Goal: Transaction & Acquisition: Purchase product/service

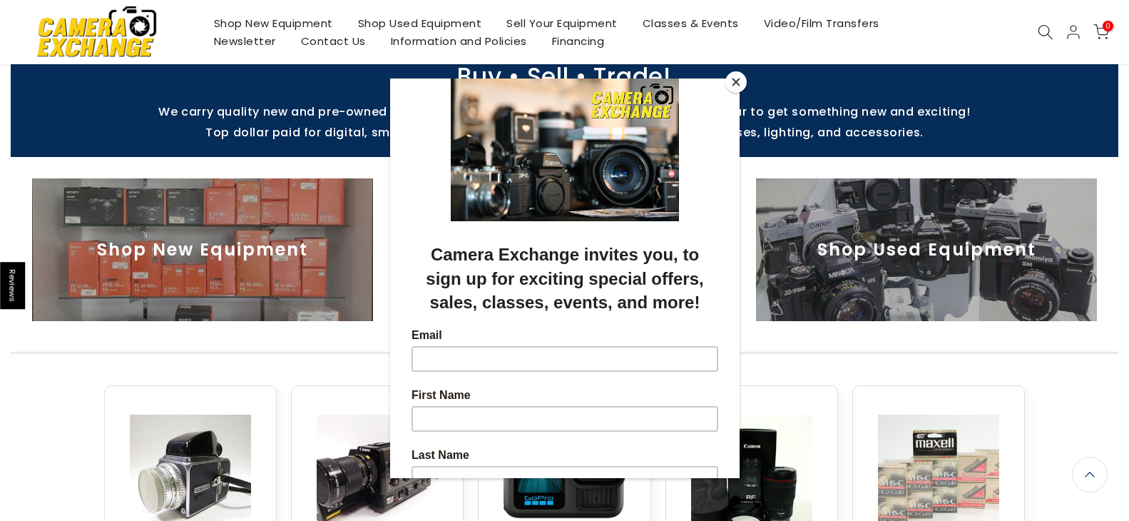
click at [740, 80] on button "Close" at bounding box center [735, 81] width 21 height 21
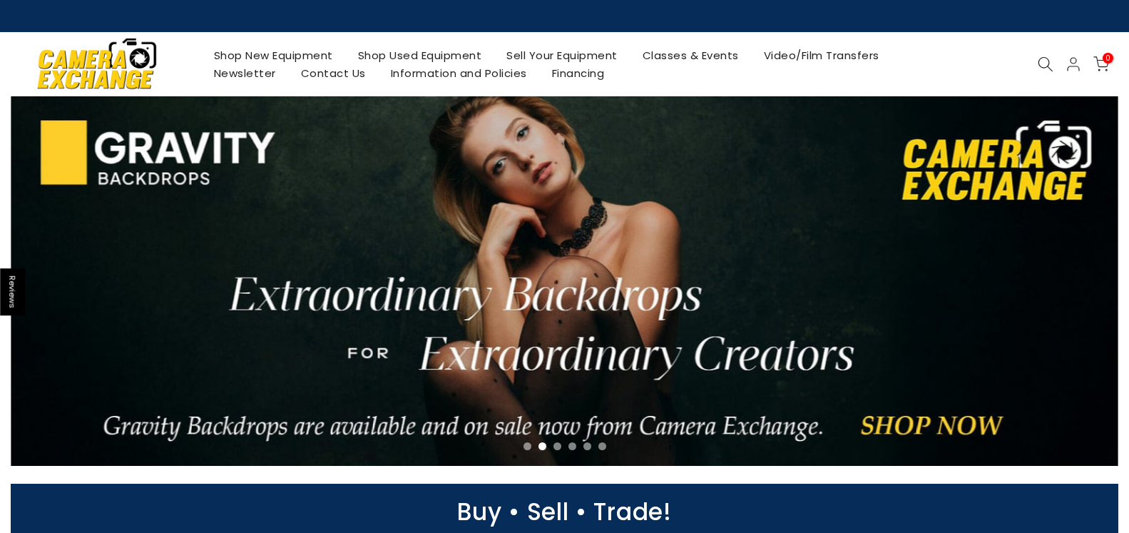
click at [450, 52] on link "Shop Used Equipment" at bounding box center [419, 55] width 149 height 18
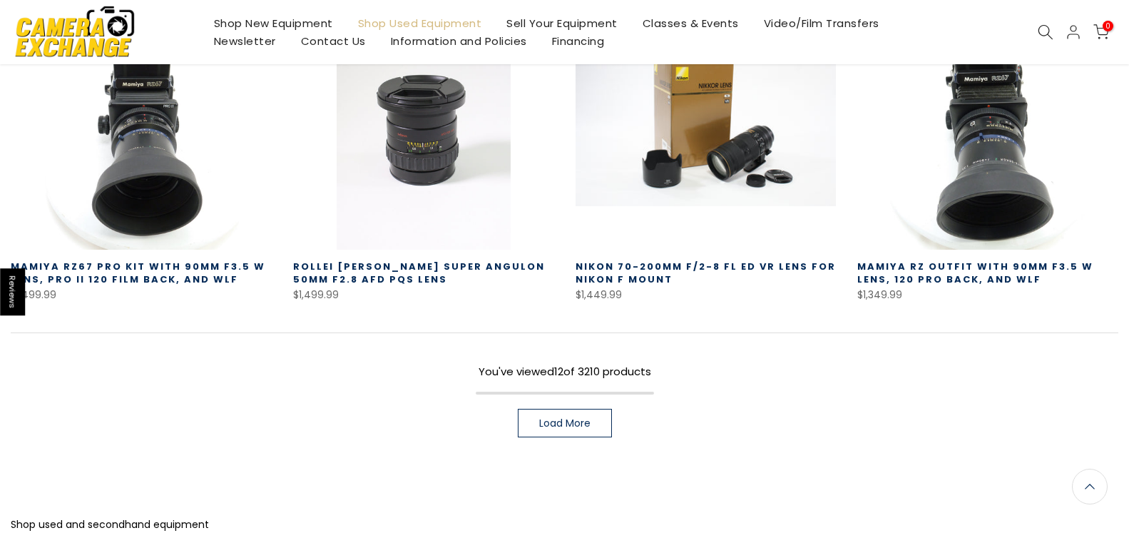
scroll to position [1017, 0]
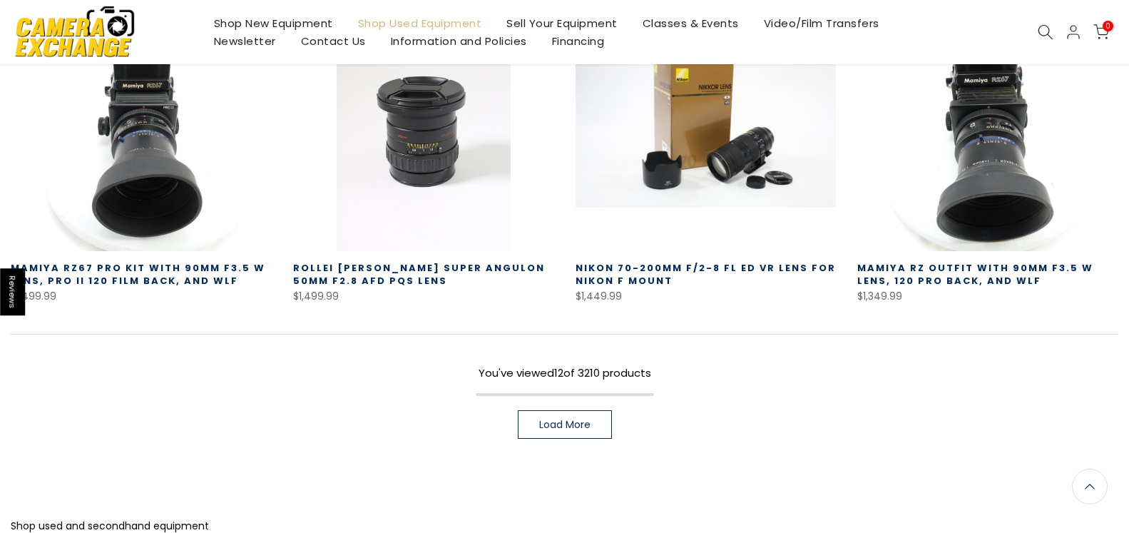
click at [562, 421] on link "Load More" at bounding box center [565, 424] width 94 height 29
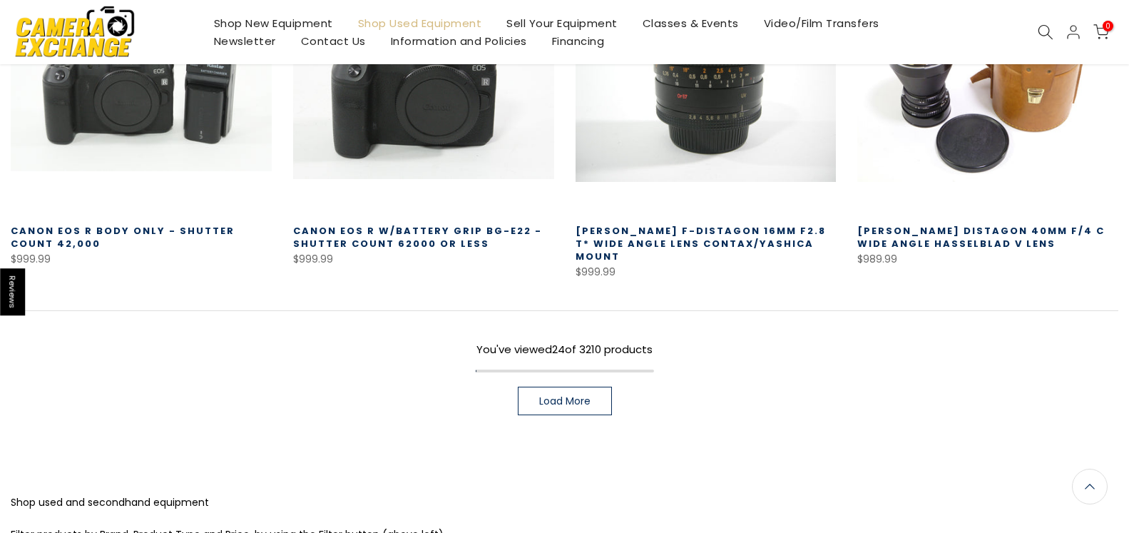
scroll to position [2153, 0]
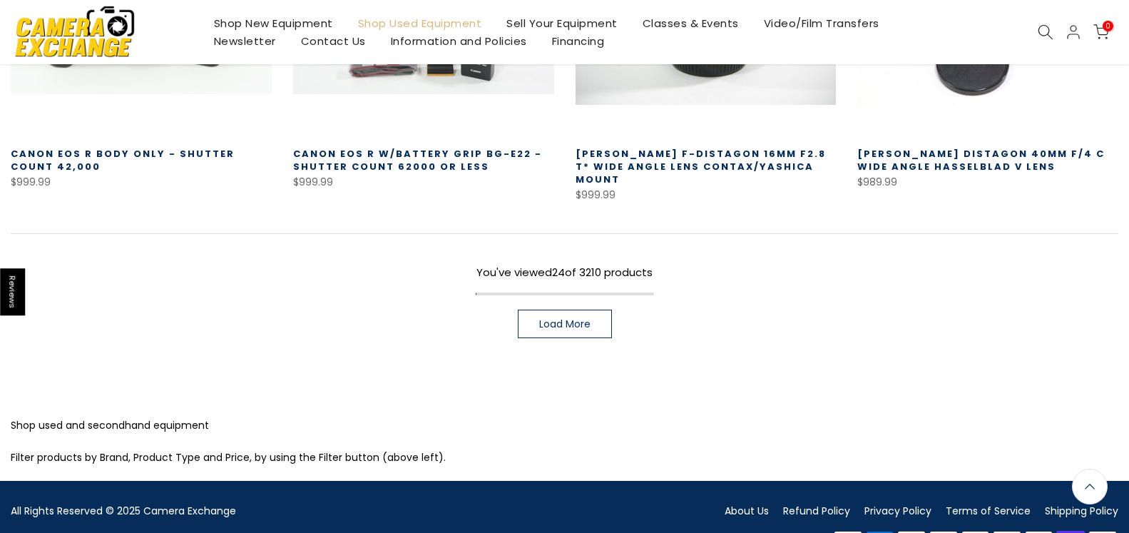
click at [581, 319] on span "Load More" at bounding box center [564, 324] width 51 height 10
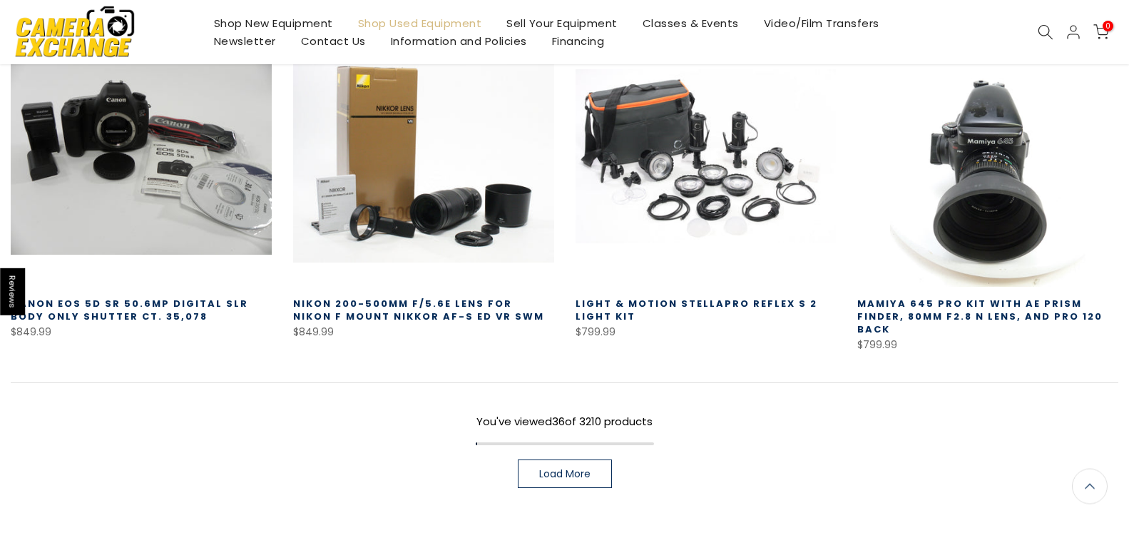
scroll to position [3100, 0]
